Goal: Task Accomplishment & Management: Use online tool/utility

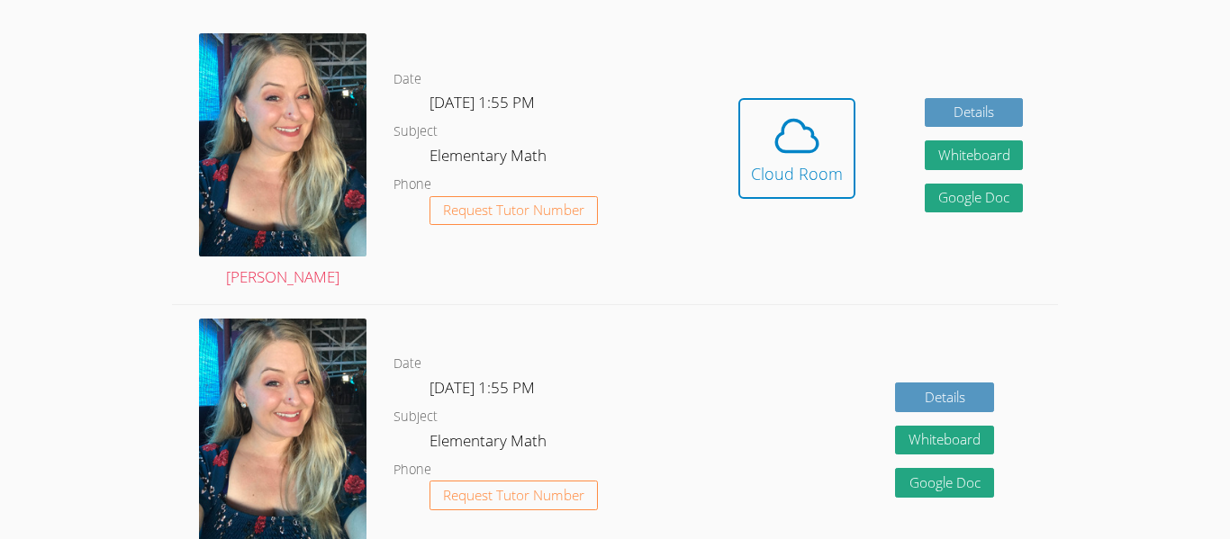
scroll to position [541, 0]
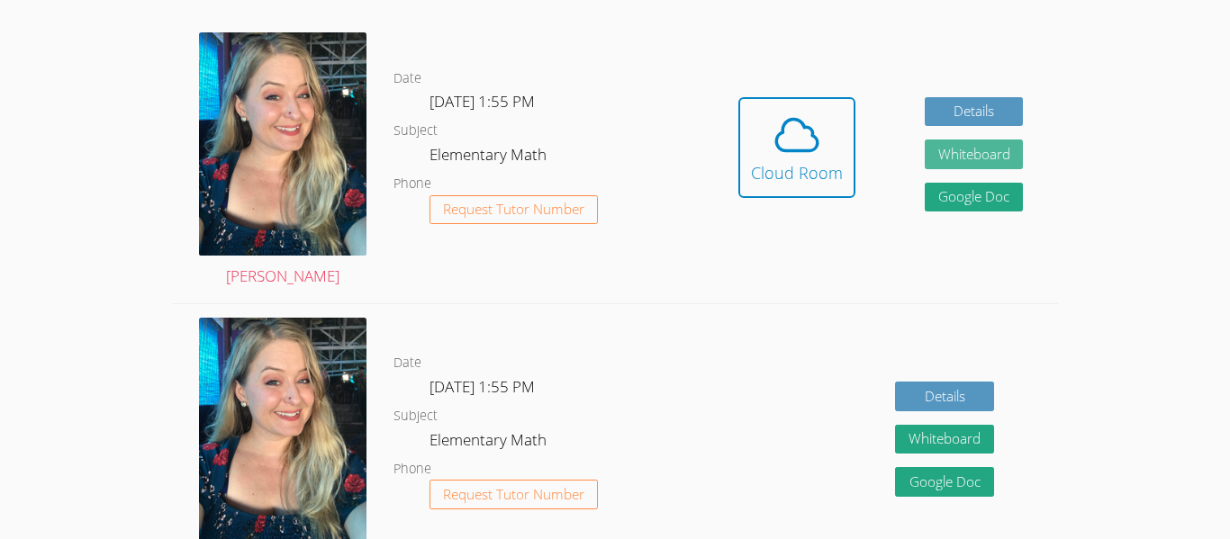
click at [994, 144] on button "Whiteboard" at bounding box center [973, 155] width 99 height 30
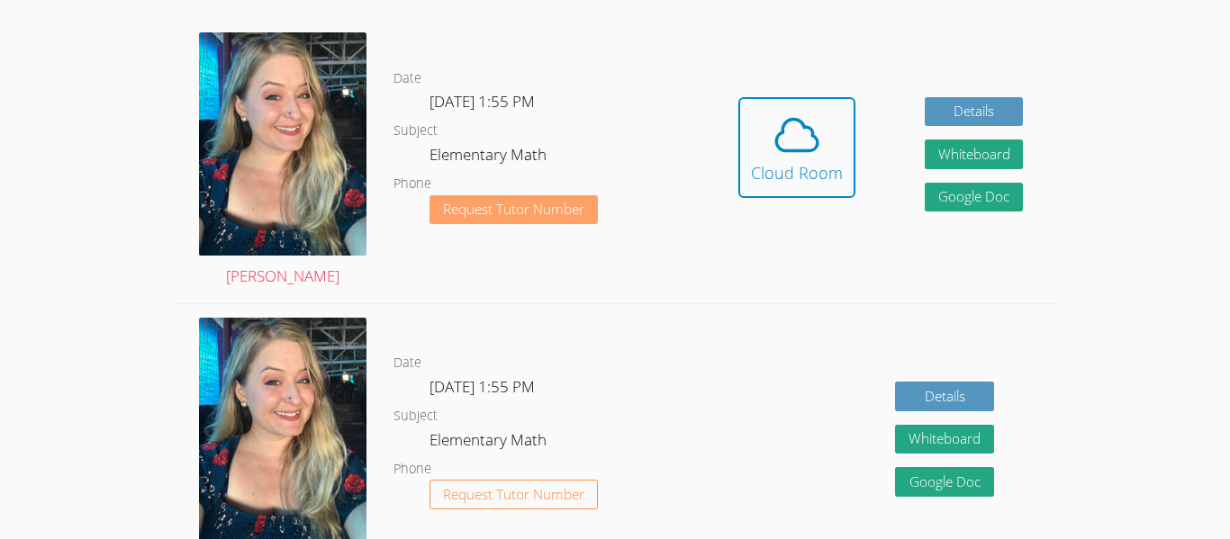
click at [539, 213] on span "Request Tutor Number" at bounding box center [513, 210] width 141 height 14
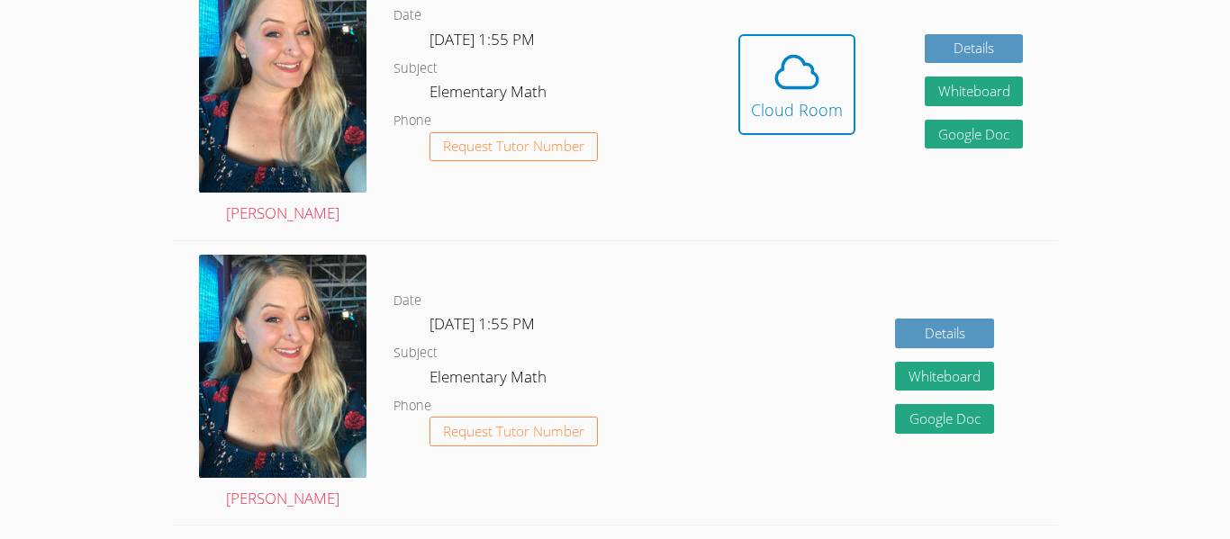
scroll to position [482, 0]
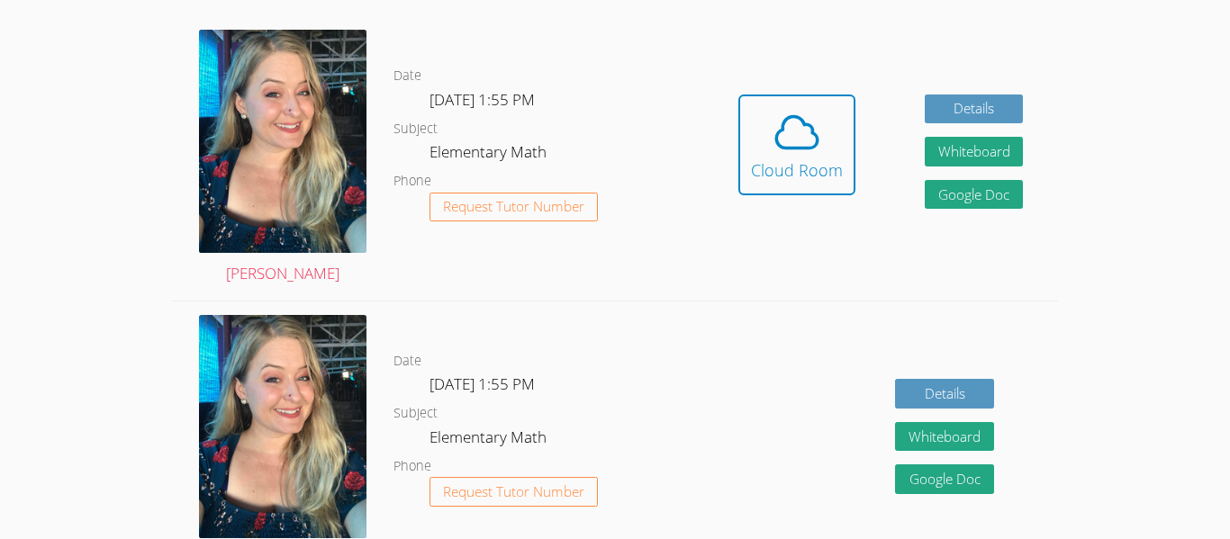
click at [677, 479] on dl "Date Tue Oct 14, 1:55 PM Subject Elementary Math Phone Request Tutor Number" at bounding box center [548, 443] width 310 height 187
click at [696, 508] on dl "Date Tue Oct 14, 1:55 PM Subject Elementary Math Phone Request Tutor Number" at bounding box center [548, 443] width 310 height 187
click at [712, 458] on div "Details Whiteboard Hidden Google Doc" at bounding box center [880, 444] width 354 height 284
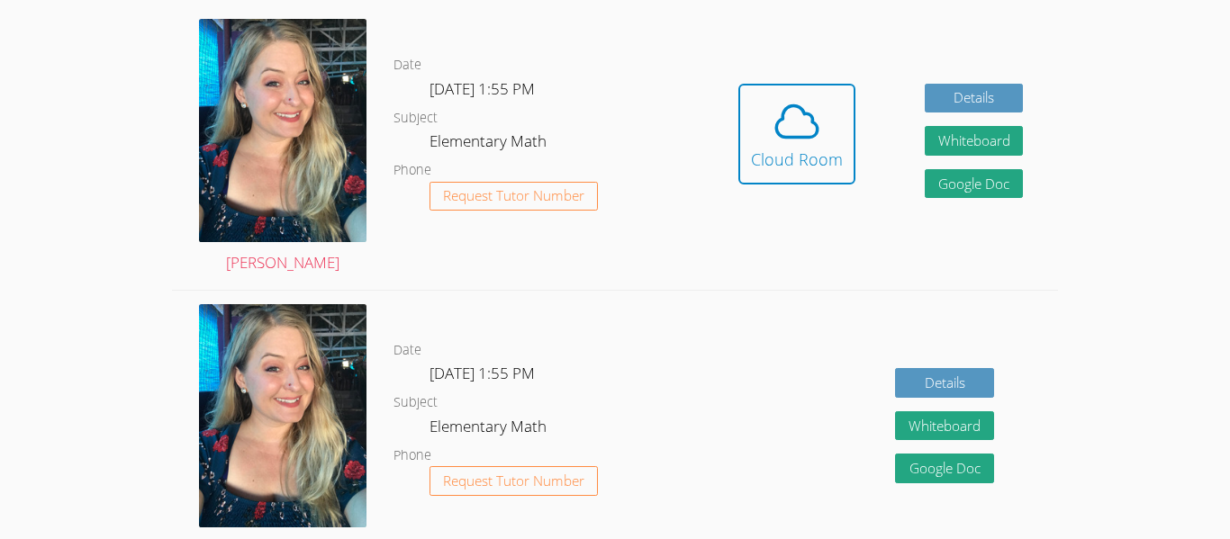
scroll to position [491, 0]
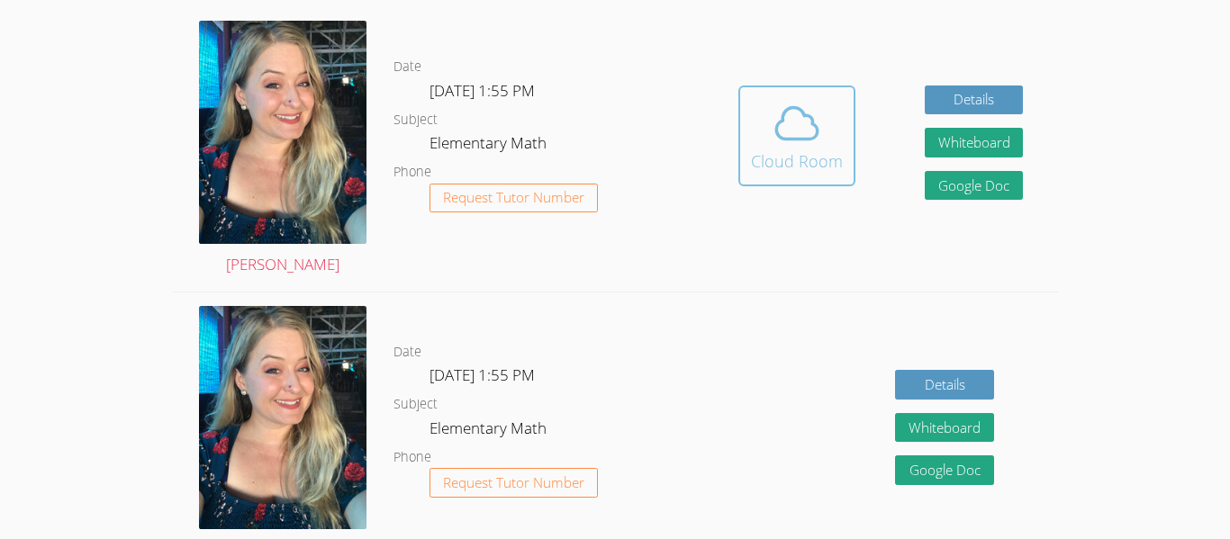
click at [807, 168] on div "Cloud Room" at bounding box center [797, 161] width 92 height 25
click at [812, 173] on div "Cloud Room" at bounding box center [797, 161] width 92 height 25
click at [787, 133] on icon at bounding box center [796, 123] width 50 height 50
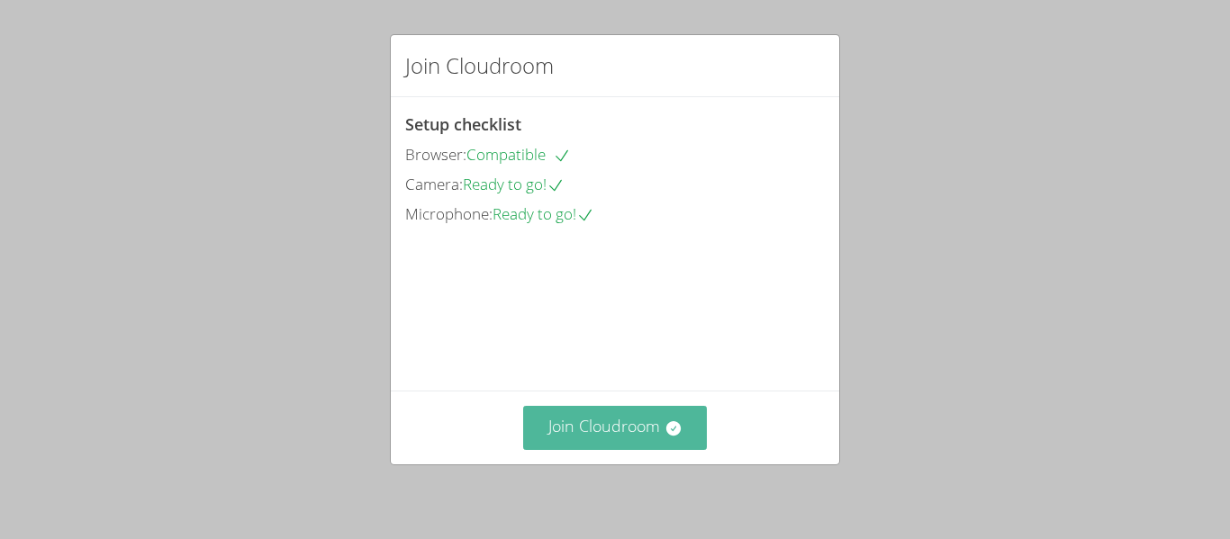
click at [635, 425] on button "Join Cloudroom" at bounding box center [615, 428] width 185 height 44
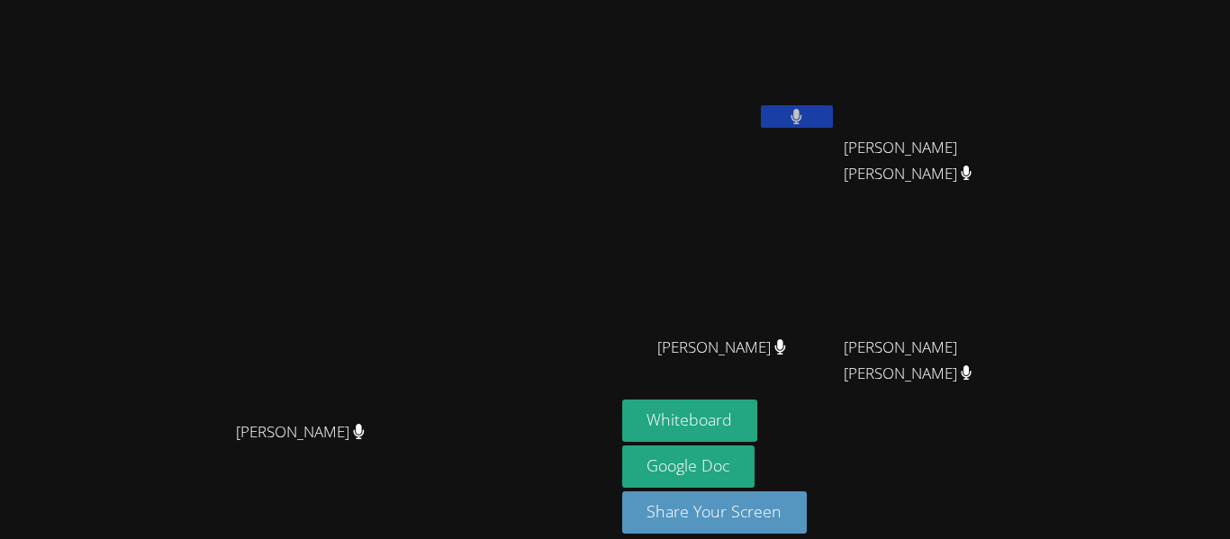
click at [836, 396] on div "[PERSON_NAME]" at bounding box center [729, 364] width 214 height 72
click at [758, 410] on button "Whiteboard" at bounding box center [690, 421] width 136 height 42
click at [442, 222] on video at bounding box center [307, 244] width 270 height 338
click at [807, 510] on button "Share Your Screen" at bounding box center [714, 512] width 185 height 42
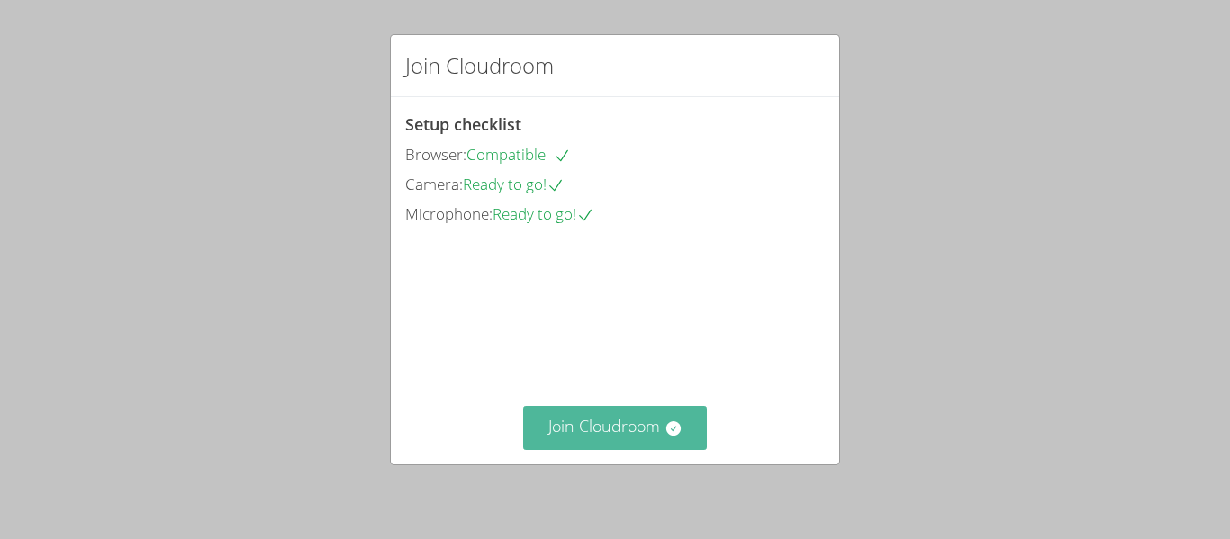
click at [687, 430] on button "Join Cloudroom" at bounding box center [615, 428] width 185 height 44
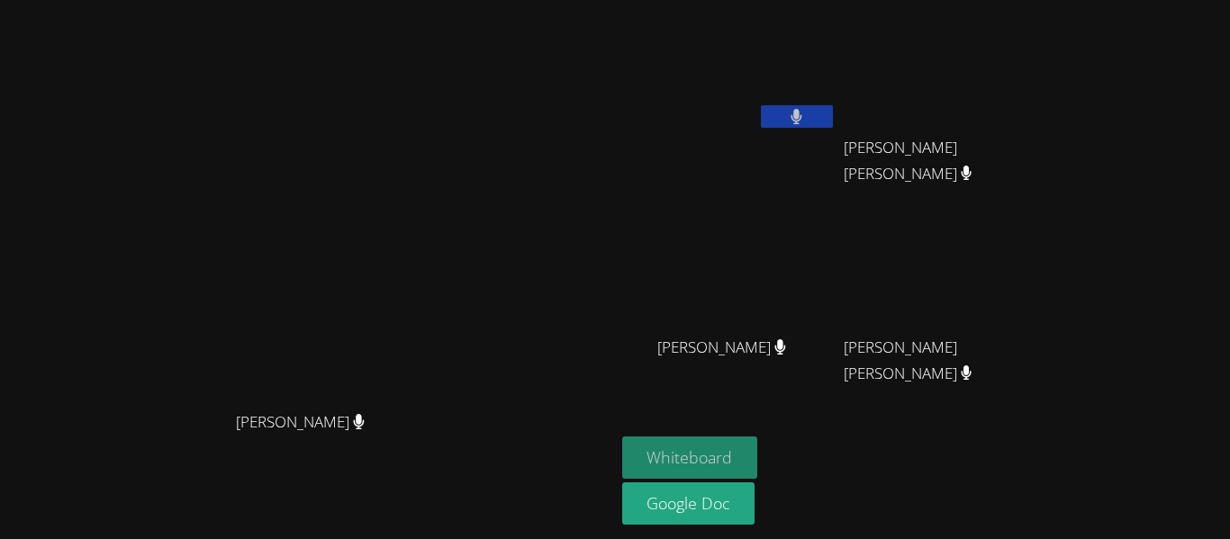
click at [758, 467] on button "Whiteboard" at bounding box center [690, 458] width 136 height 42
click at [758, 451] on button "Whiteboard" at bounding box center [690, 458] width 136 height 42
click at [1058, 447] on div "Whiteboard Google Doc" at bounding box center [840, 483] width 436 height 92
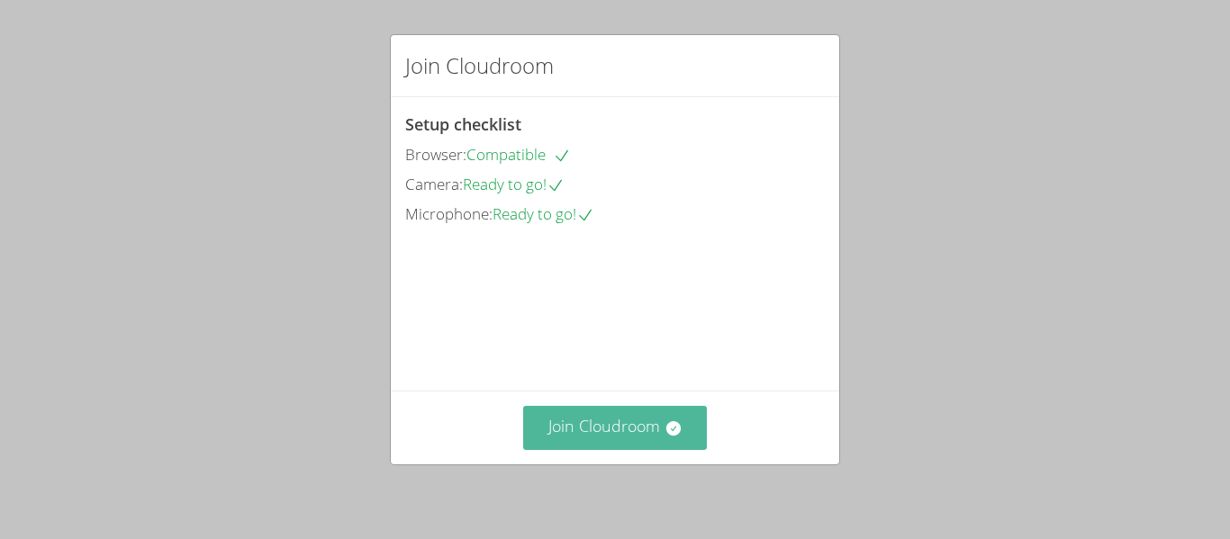
click at [623, 437] on button "Join Cloudroom" at bounding box center [615, 428] width 185 height 44
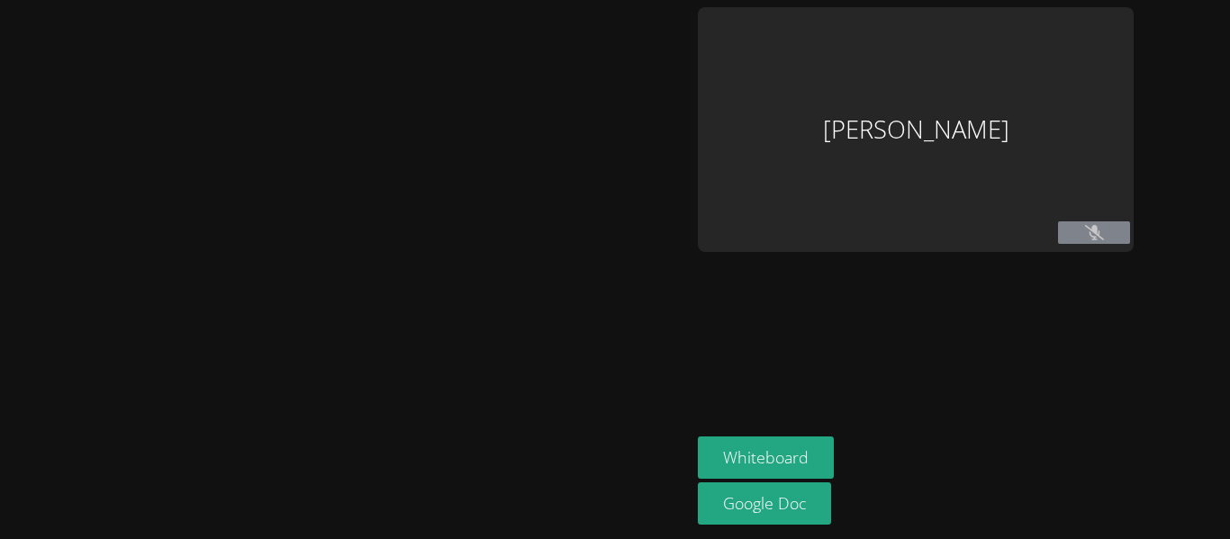
click at [589, 441] on div at bounding box center [345, 269] width 676 height 525
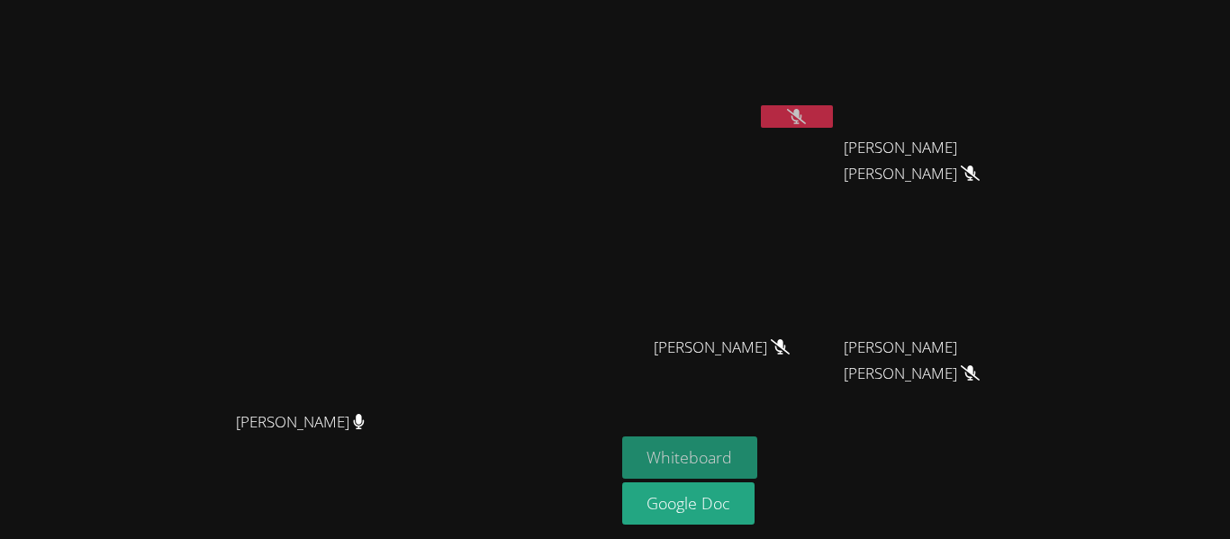
click at [758, 450] on button "Whiteboard" at bounding box center [690, 458] width 136 height 42
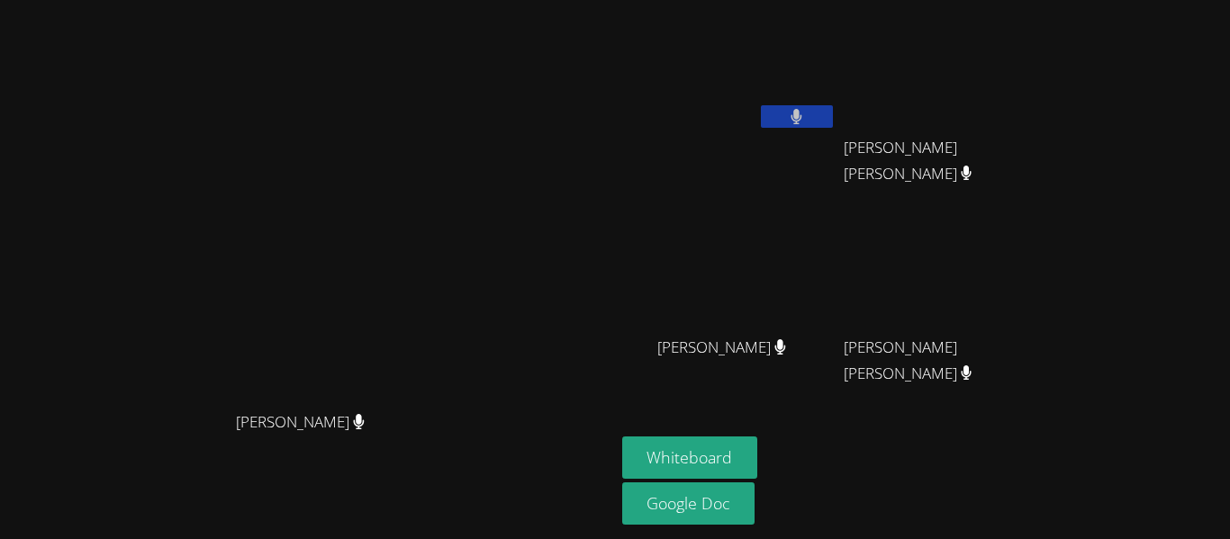
click at [802, 119] on icon at bounding box center [796, 116] width 11 height 15
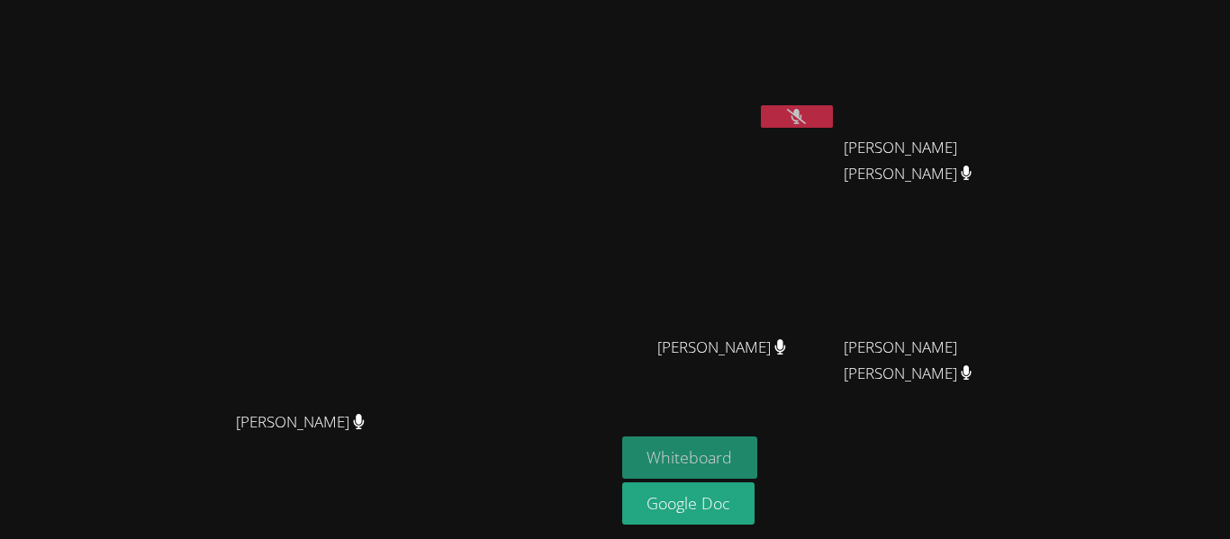
click at [758, 468] on button "Whiteboard" at bounding box center [690, 458] width 136 height 42
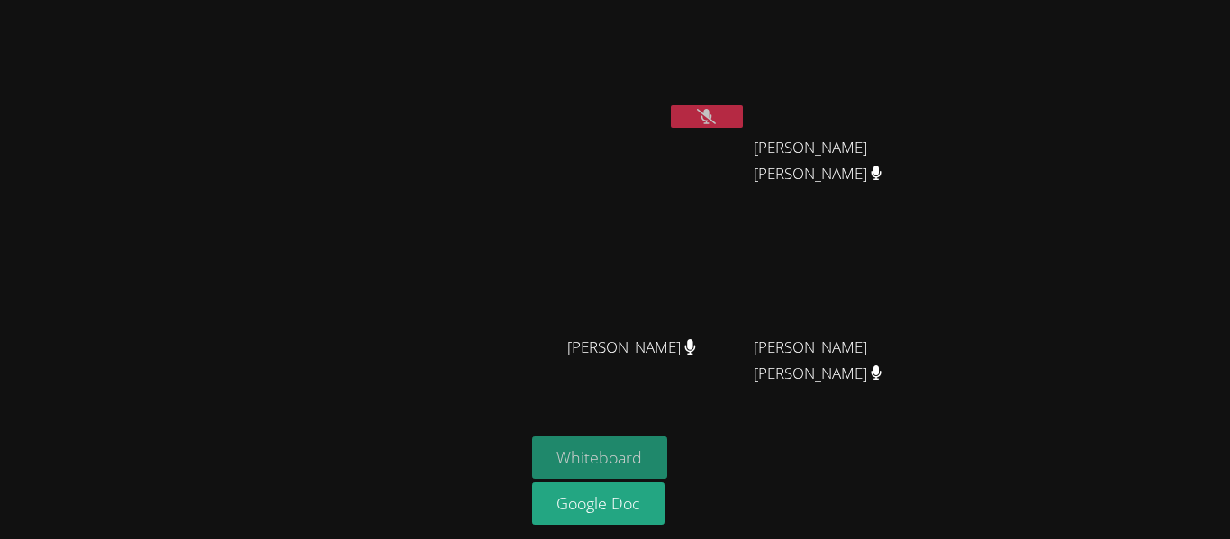
click at [642, 444] on button "Whiteboard" at bounding box center [600, 458] width 136 height 42
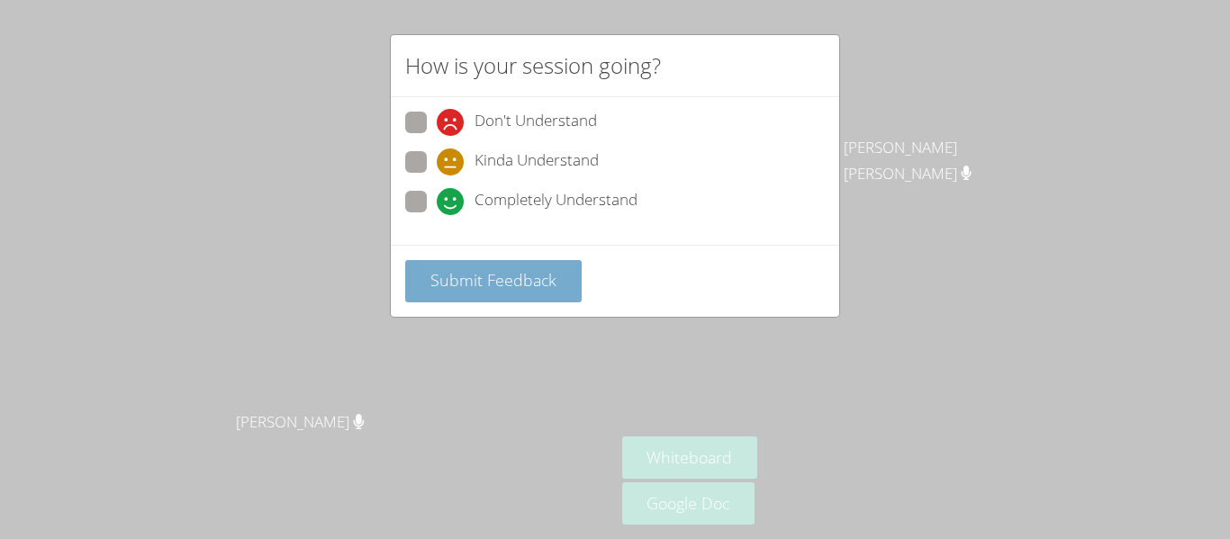
click at [527, 298] on button "Submit Feedback" at bounding box center [493, 281] width 176 height 42
